Goal: Task Accomplishment & Management: Manage account settings

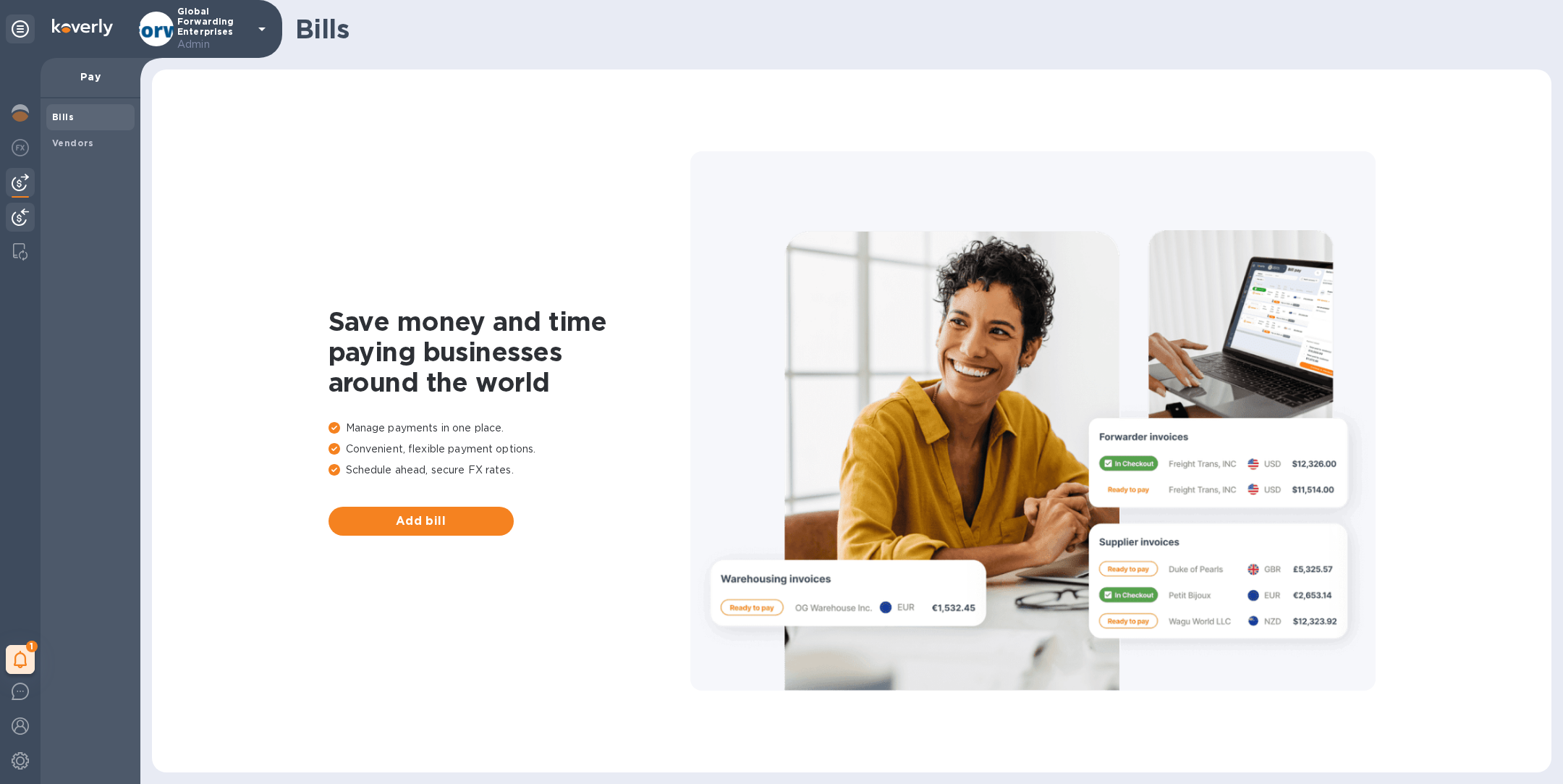
click at [21, 216] on img at bounding box center [20, 217] width 17 height 17
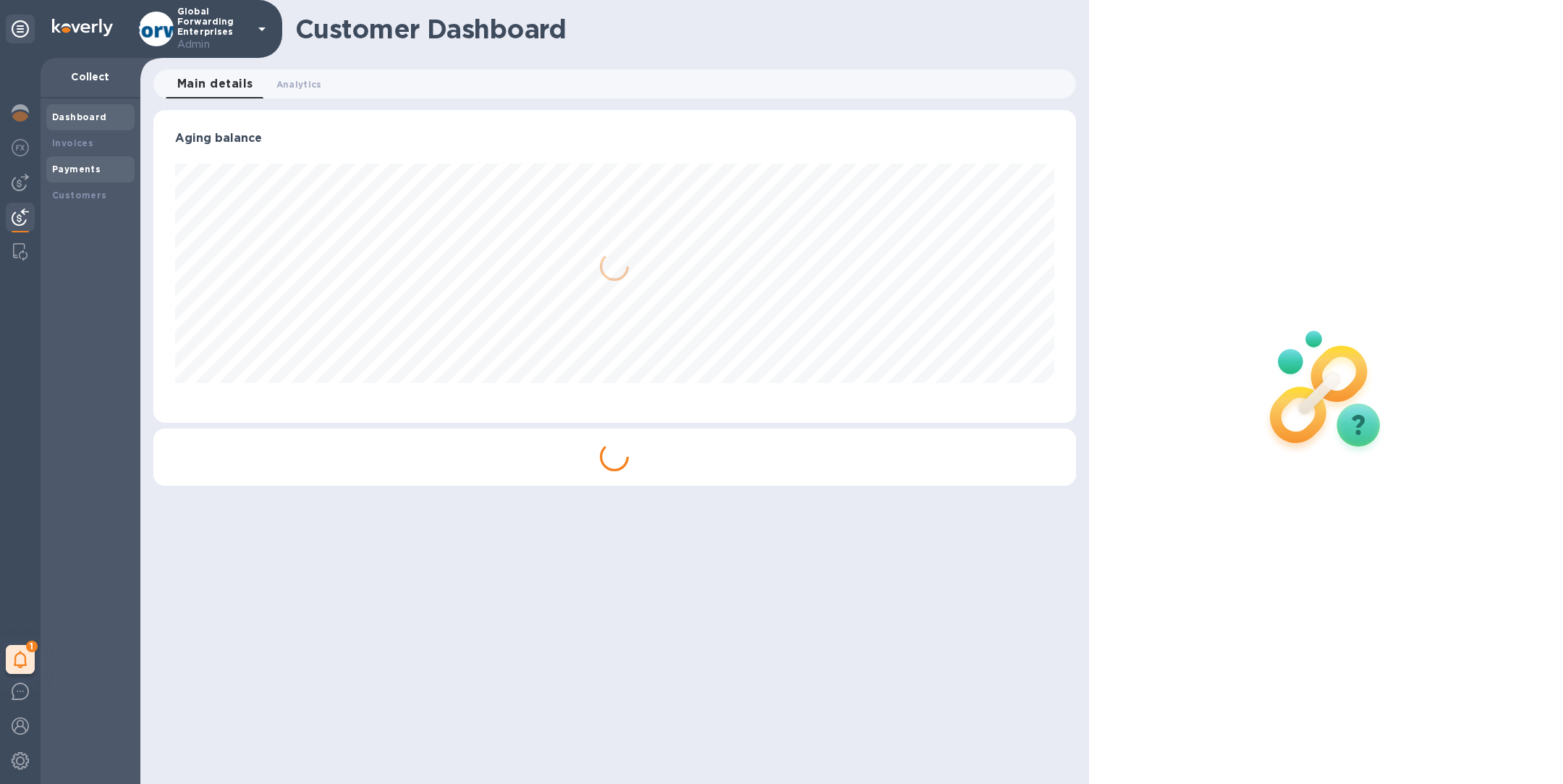
scroll to position [312, 922]
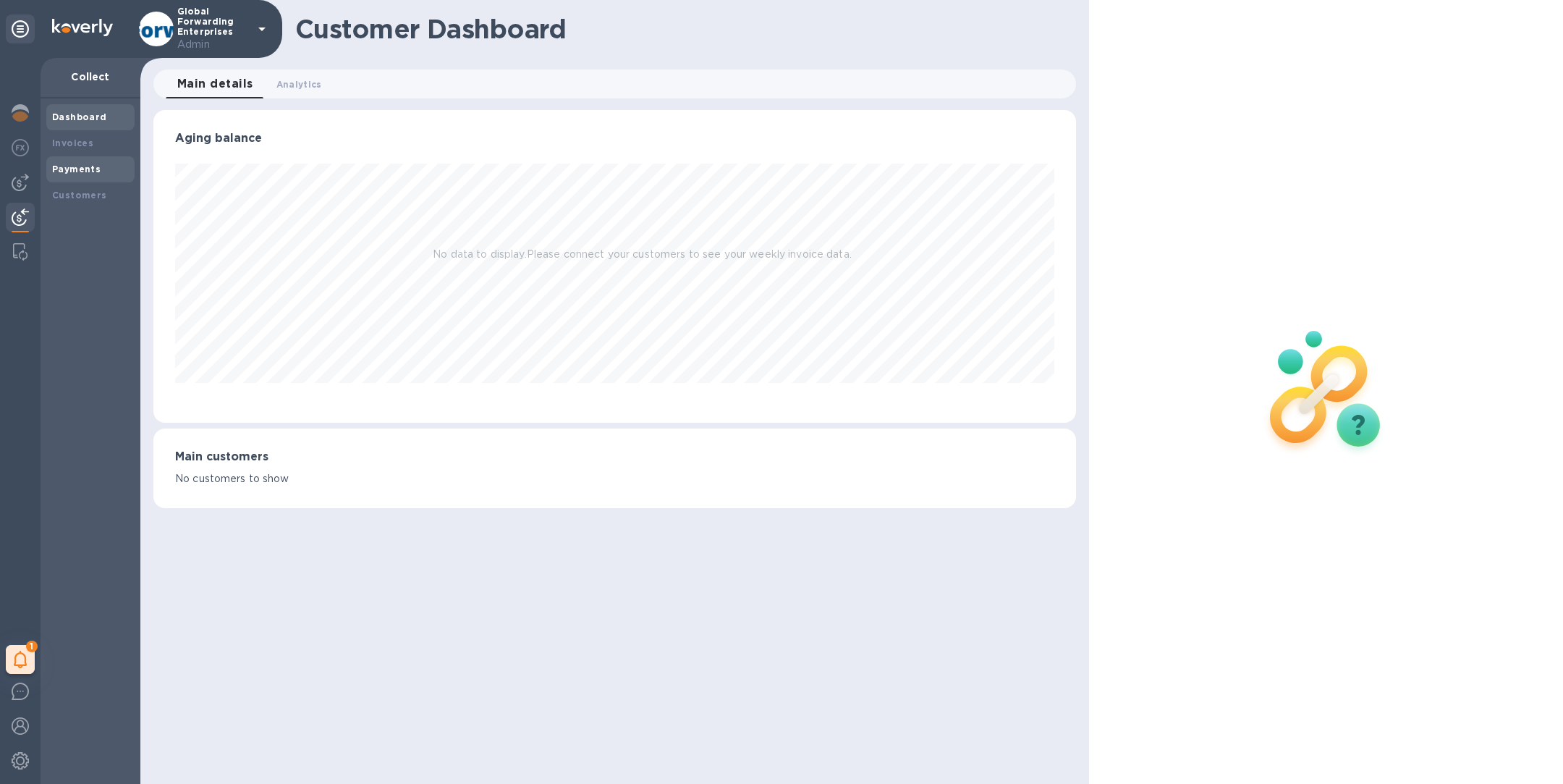
click at [84, 172] on b "Payments" at bounding box center [76, 169] width 48 height 11
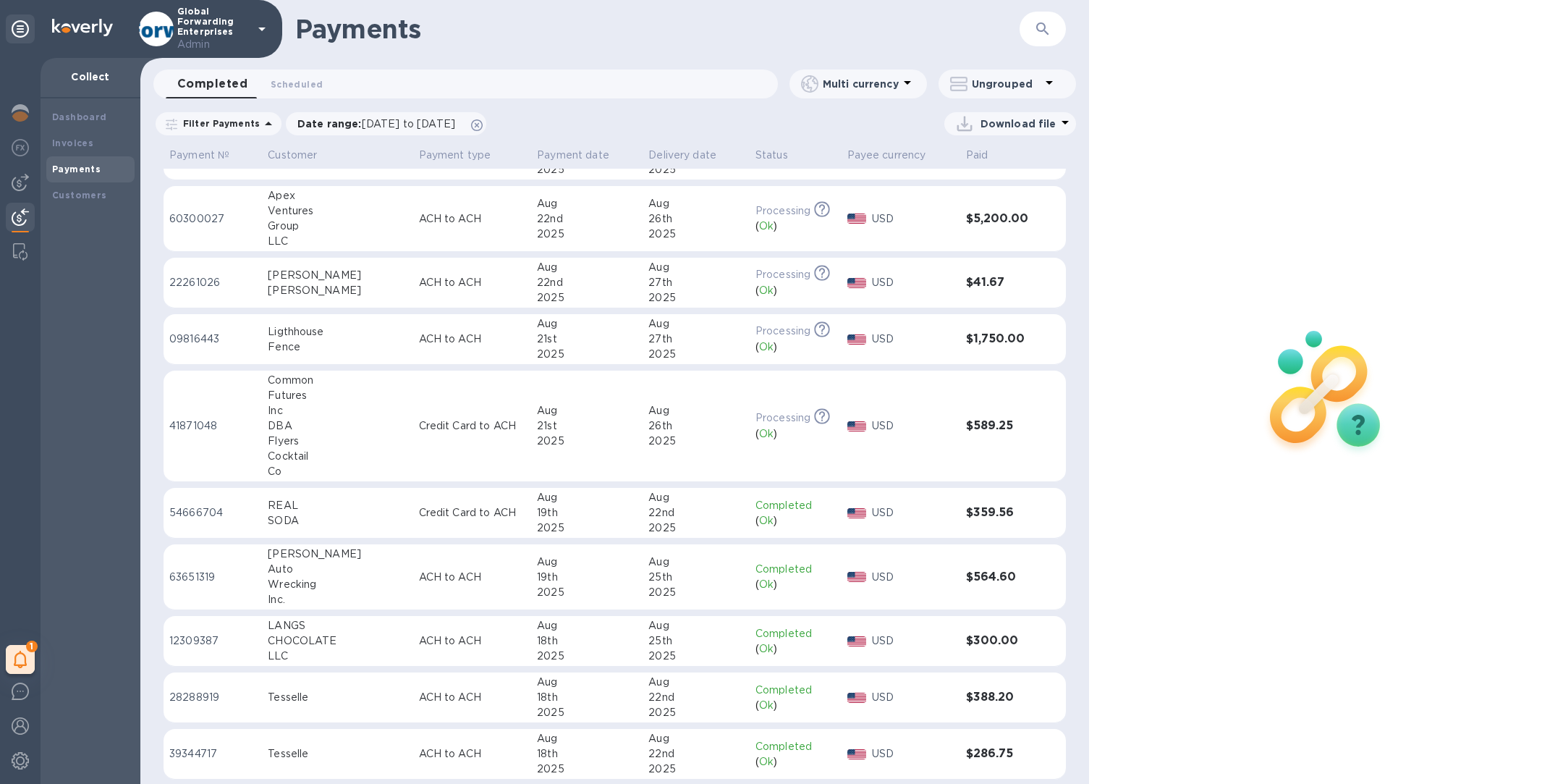
scroll to position [242, 0]
click at [317, 430] on div "Flyers" at bounding box center [338, 438] width 139 height 15
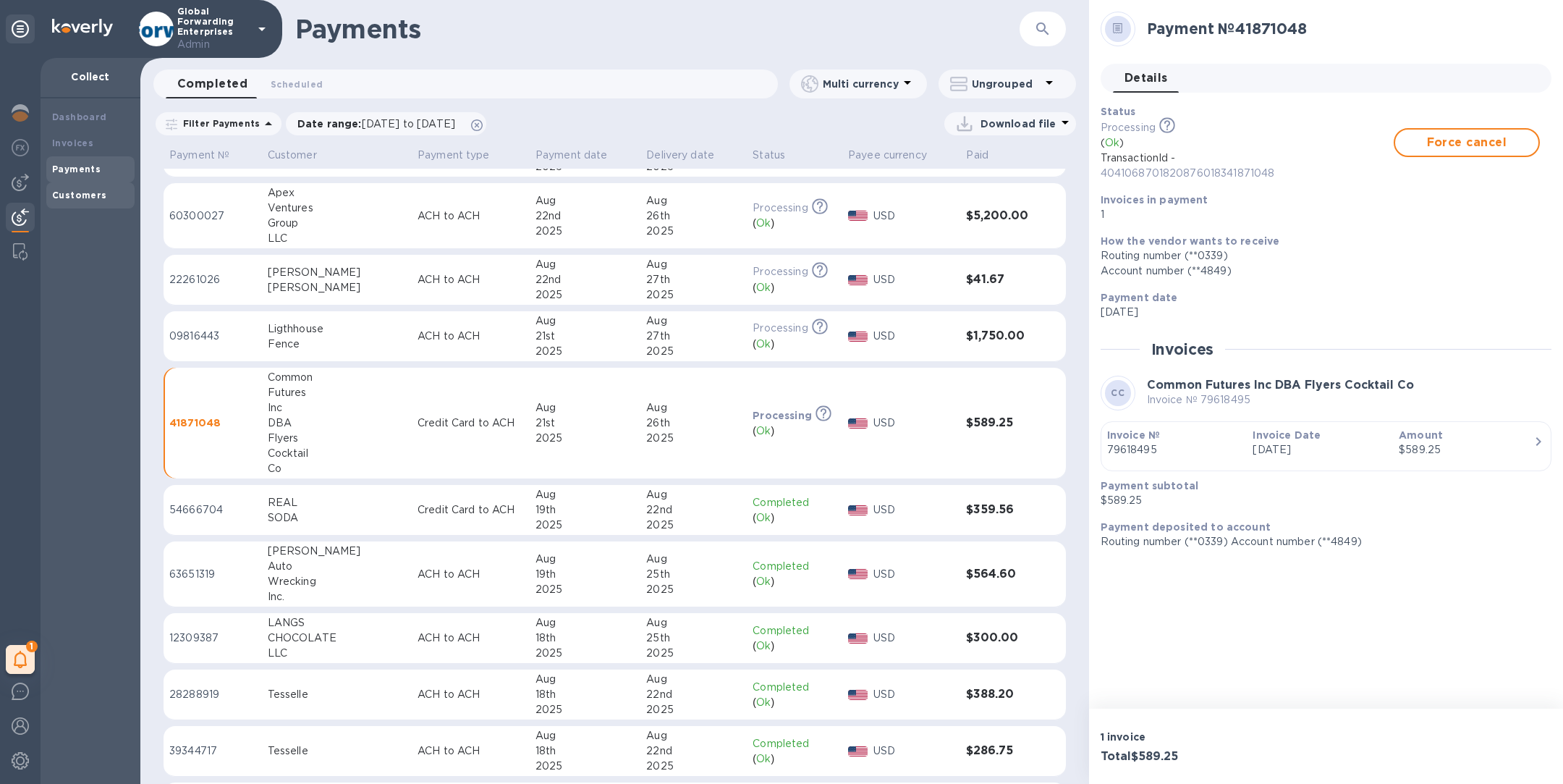
click at [64, 201] on div "Customers" at bounding box center [90, 195] width 76 height 14
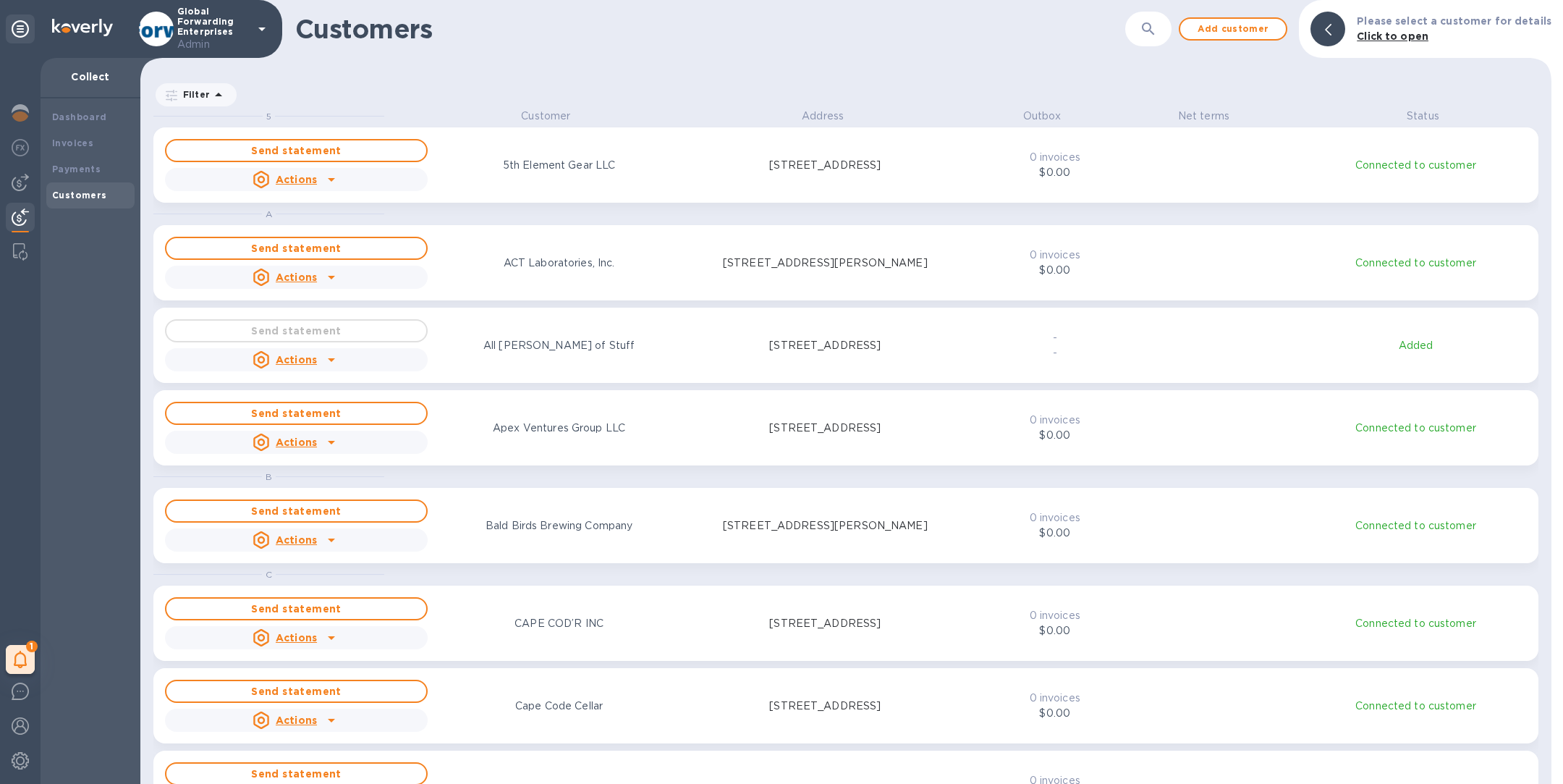
scroll to position [658, 1405]
click at [1166, 32] on button "button" at bounding box center [1148, 29] width 35 height 35
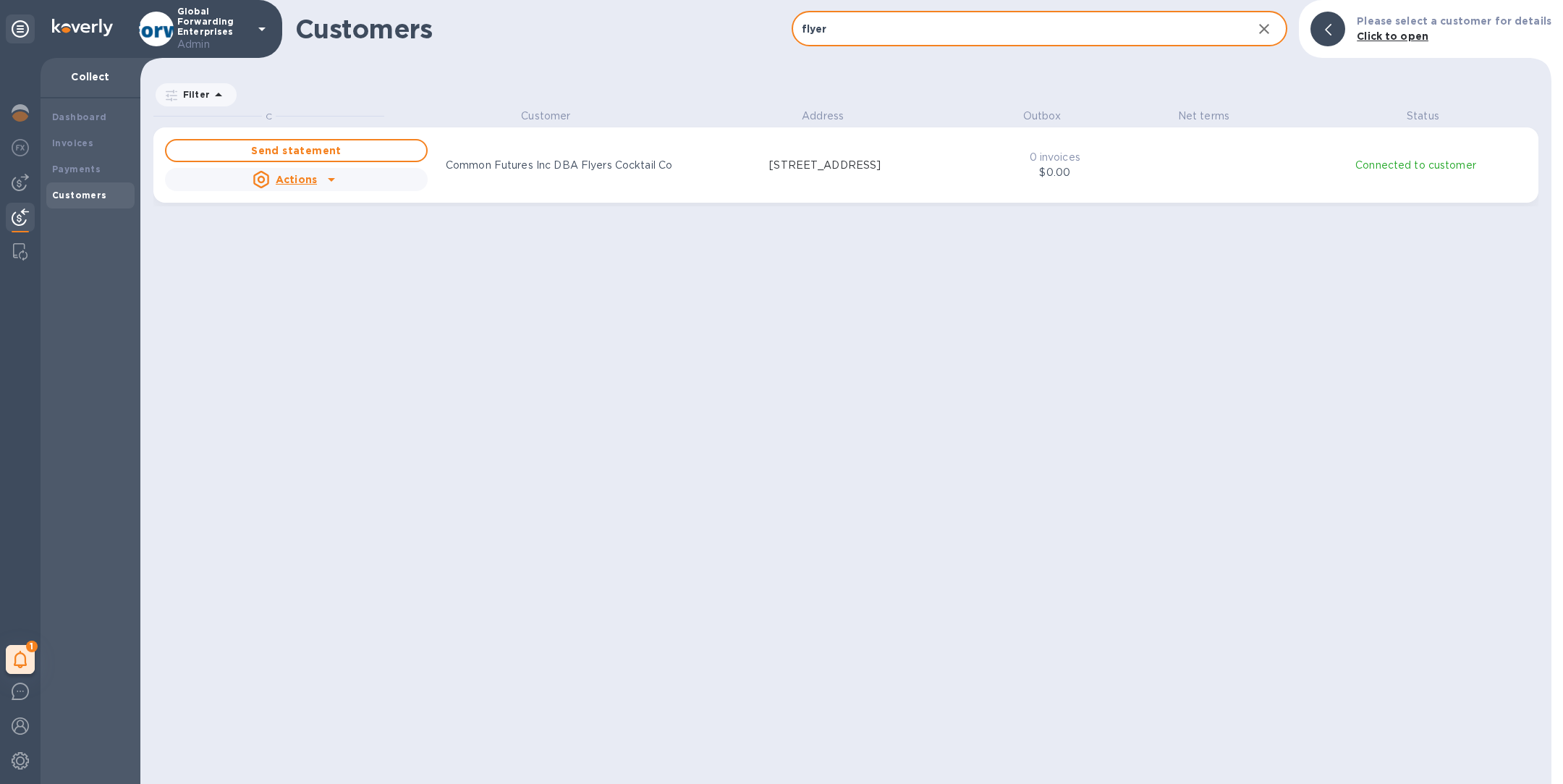
type input "flyer"
click at [712, 185] on div "Send statement Actions Common Futures Inc DBA Flyers Cocktail Co [STREET_ADDRES…" at bounding box center [561, 165] width 798 height 58
